Goal: Go to known website: Access a specific website the user already knows

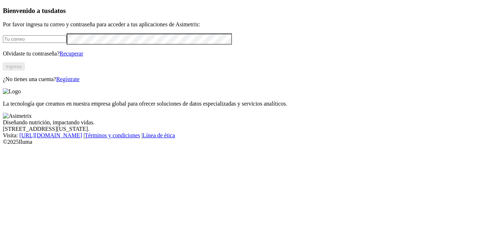
type input "[PERSON_NAME][EMAIL_ADDRESS][DOMAIN_NAME]"
click at [24, 70] on button "Ingresa" at bounding box center [14, 67] width 22 height 8
